Goal: Task Accomplishment & Management: Use online tool/utility

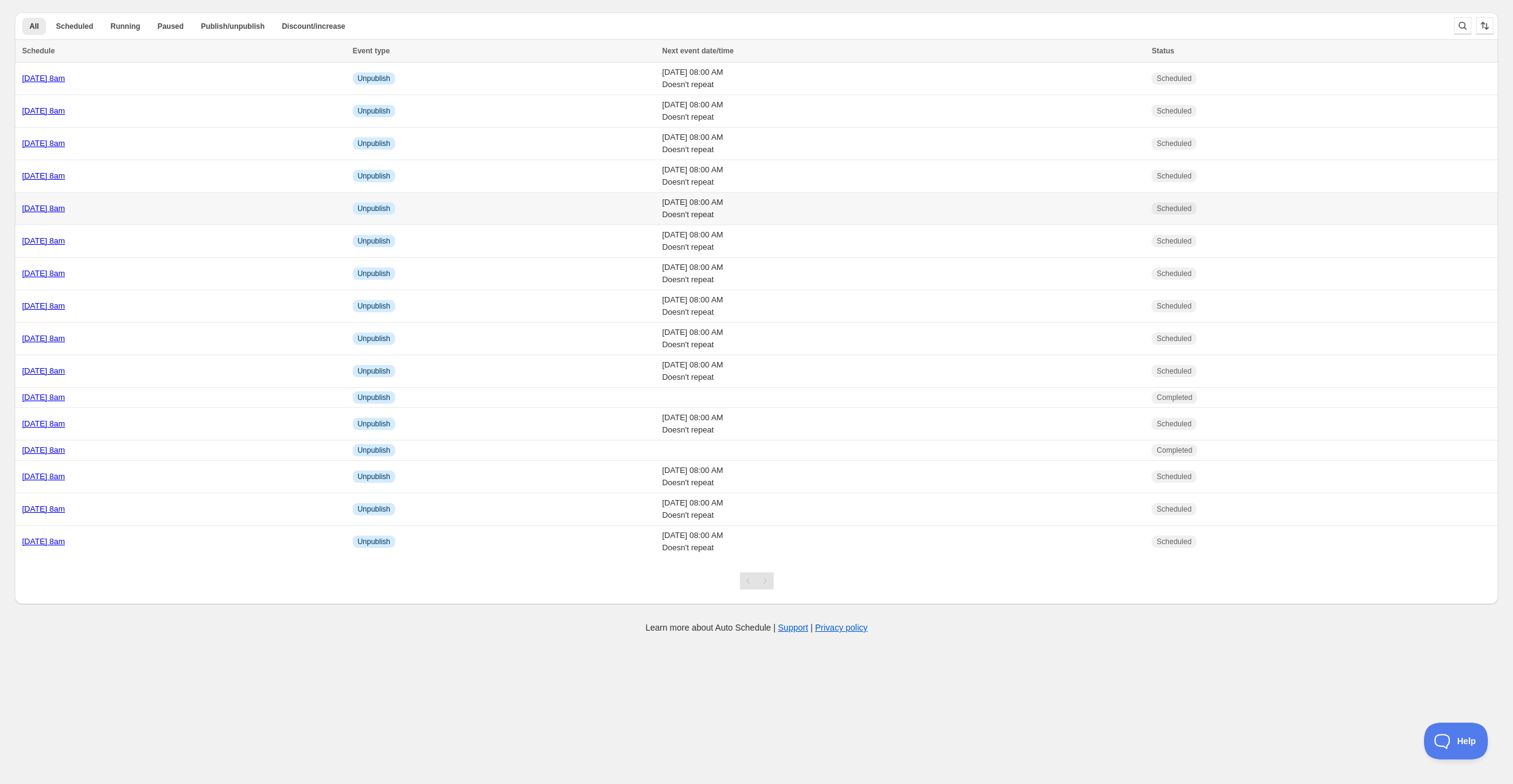
click at [165, 203] on div "[DATE] 8am" at bounding box center [183, 208] width 323 height 12
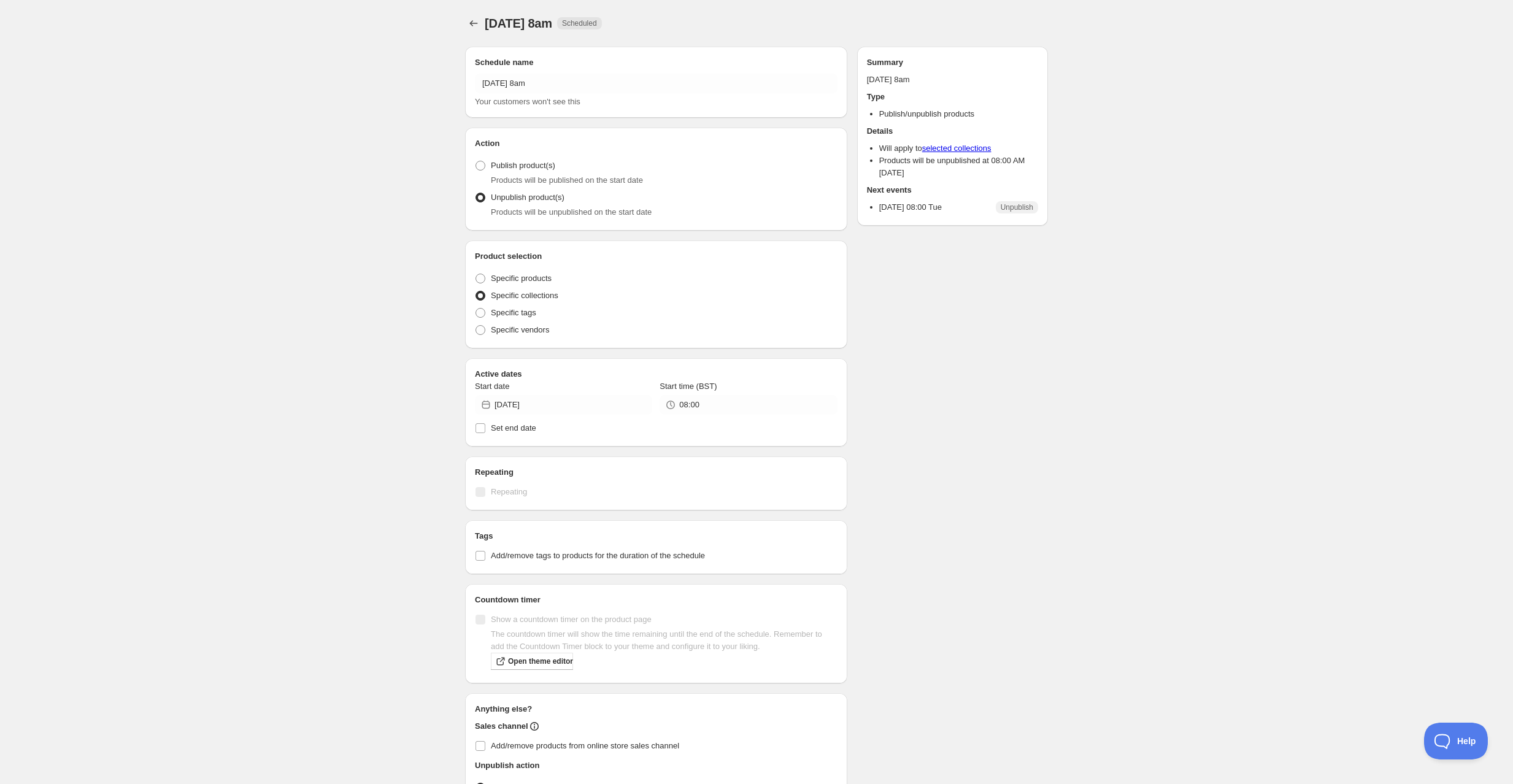
radio input "true"
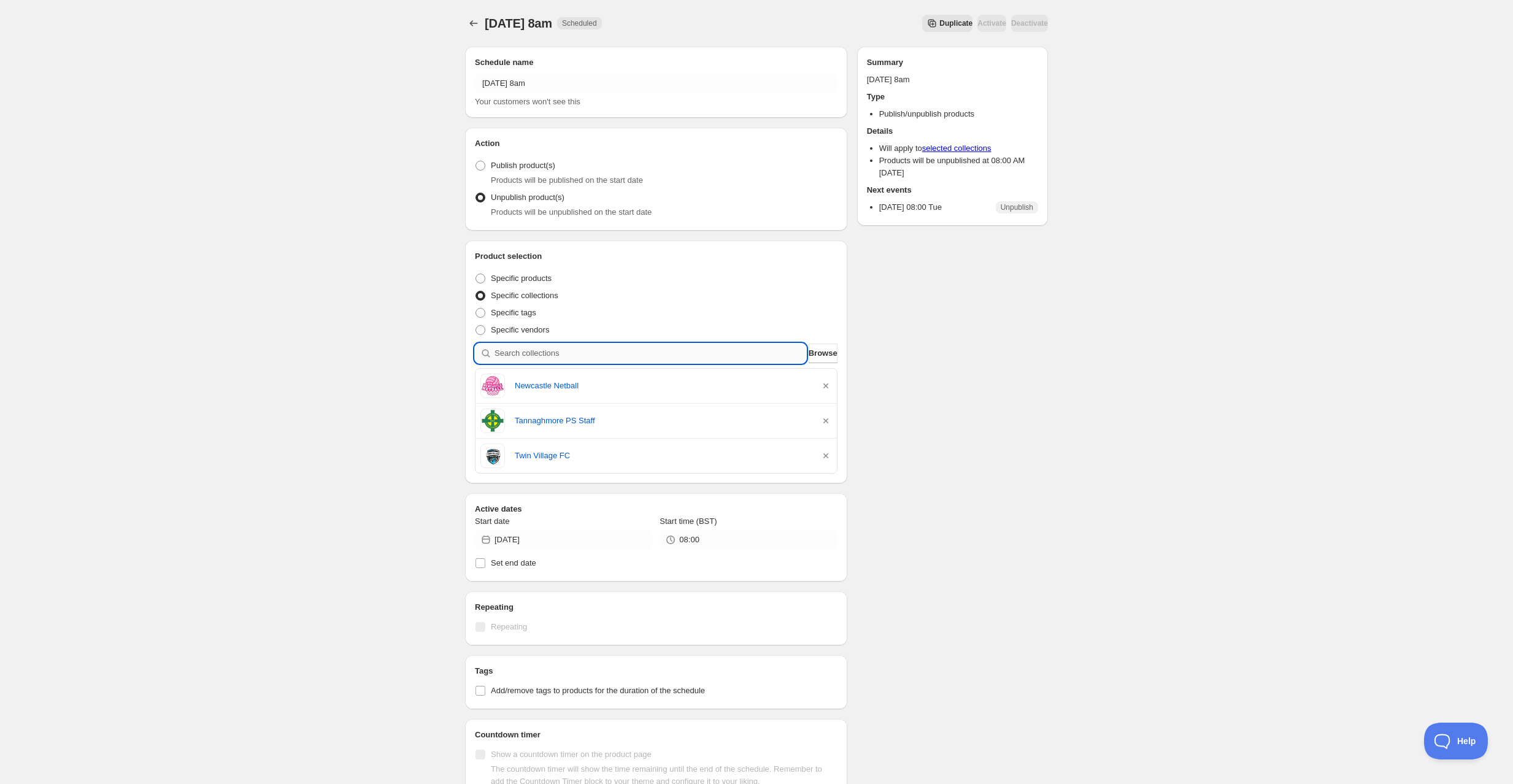
click at [551, 350] on input "search" at bounding box center [650, 353] width 311 height 20
type input "m"
